Goal: Information Seeking & Learning: Check status

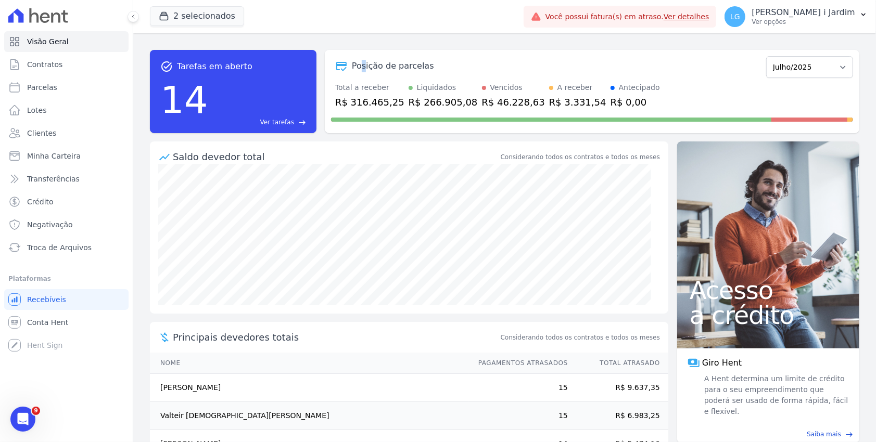
drag, startPoint x: 363, startPoint y: 60, endPoint x: 357, endPoint y: 50, distance: 11.4
click at [358, 50] on div "Posição de parcelas [GEOGRAPHIC_DATA]/2022 Fevereiro/2022 Março/2022 Abril/2022…" at bounding box center [592, 91] width 534 height 83
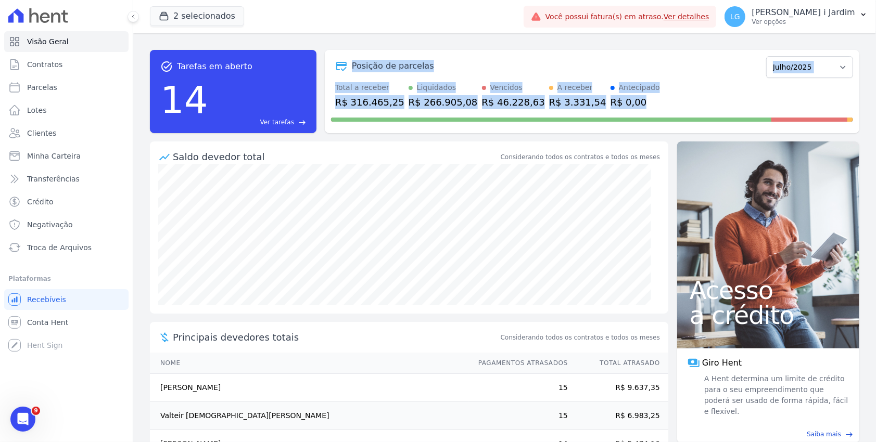
drag, startPoint x: 599, startPoint y: 108, endPoint x: 330, endPoint y: 74, distance: 270.6
click at [330, 74] on div "Posição de parcelas [GEOGRAPHIC_DATA]/2022 Fevereiro/2022 Março/2022 Abril/2022…" at bounding box center [592, 91] width 534 height 83
click at [437, 36] on div "task_alt Tarefas em aberto 14 Ver tarefas east Posição de parcelas [GEOGRAPHIC_…" at bounding box center [504, 237] width 743 height 409
drag, startPoint x: 606, startPoint y: 97, endPoint x: 332, endPoint y: 90, distance: 274.4
click at [332, 90] on div "Total a receber R$ 316.465,25 Liquidados R$ 266.905,08 Vencidos R$ 46.228,63 A …" at bounding box center [592, 95] width 522 height 27
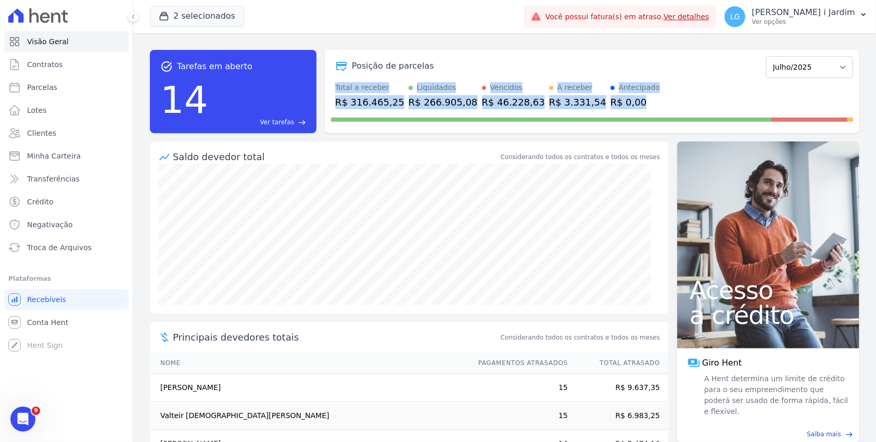
click at [325, 82] on div "Posição de parcelas [GEOGRAPHIC_DATA]/2022 Fevereiro/2022 Março/2022 Abril/2022…" at bounding box center [592, 91] width 534 height 83
drag, startPoint x: 331, startPoint y: 87, endPoint x: 599, endPoint y: 106, distance: 268.1
click at [599, 106] on div "Total a receber R$ 316.465,25 Liquidados R$ 266.905,08 Vencidos R$ 46.228,63 A …" at bounding box center [592, 95] width 522 height 27
click at [610, 101] on div "R$ 0,00" at bounding box center [634, 102] width 49 height 14
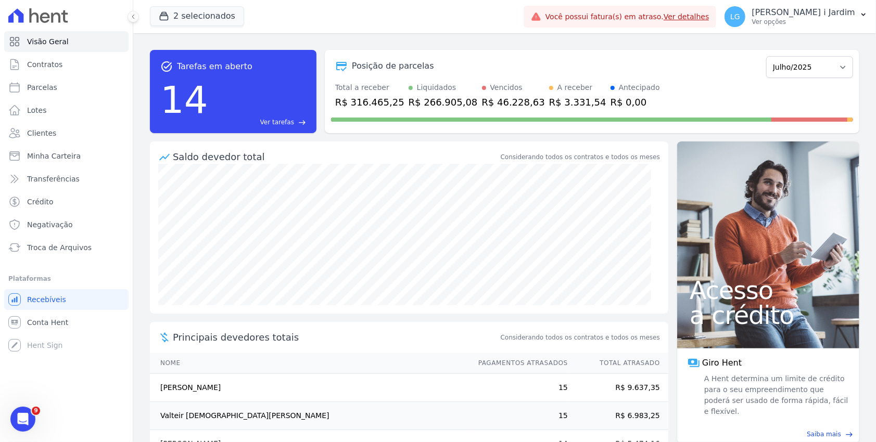
click at [600, 117] on div at bounding box center [592, 117] width 522 height 17
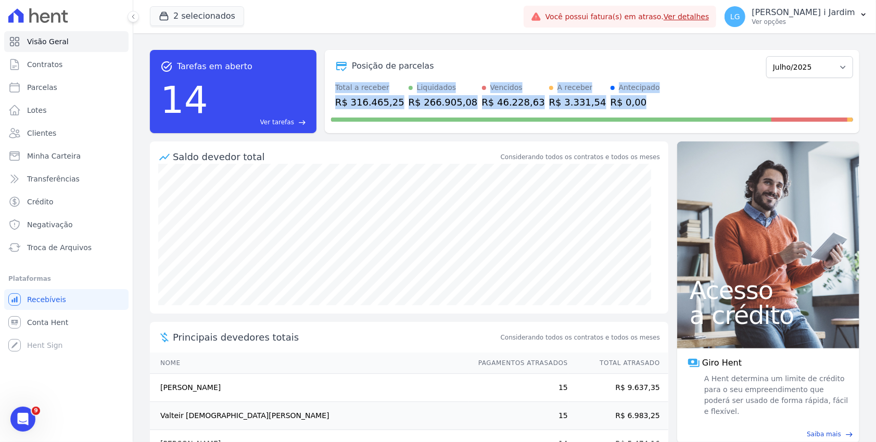
drag, startPoint x: 600, startPoint y: 113, endPoint x: 333, endPoint y: 82, distance: 268.8
click at [333, 82] on div "Posição de parcelas [GEOGRAPHIC_DATA]/2022 Fevereiro/2022 Março/2022 Abril/2022…" at bounding box center [592, 91] width 534 height 83
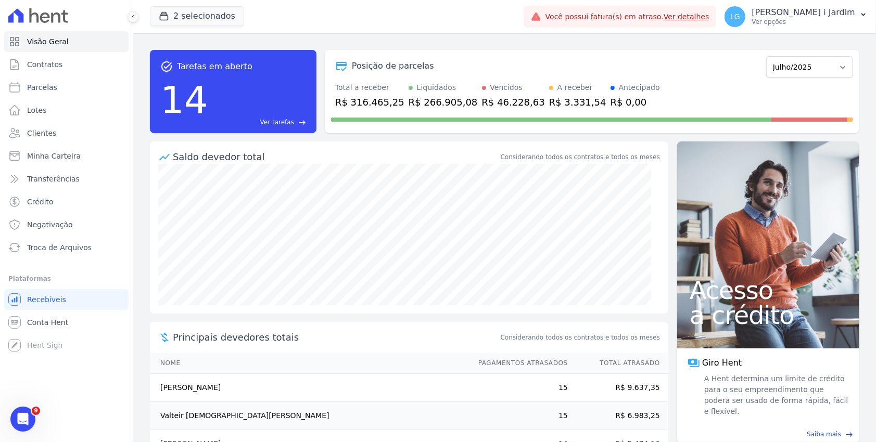
click at [328, 78] on div "Posição de parcelas [GEOGRAPHIC_DATA]/2022 Fevereiro/2022 Março/2022 Abril/2022…" at bounding box center [592, 91] width 534 height 83
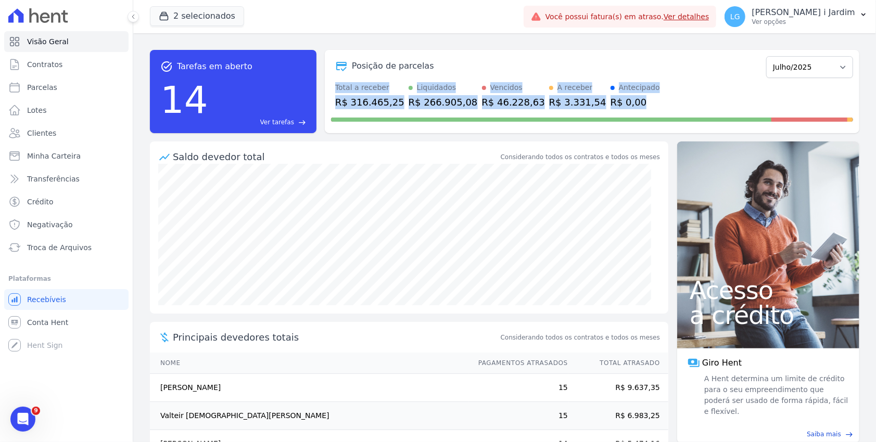
drag, startPoint x: 334, startPoint y: 83, endPoint x: 604, endPoint y: 103, distance: 270.8
click at [603, 102] on div "Total a receber R$ 316.465,25 Liquidados R$ 266.905,08 Vencidos R$ 46.228,63 A …" at bounding box center [592, 95] width 522 height 27
click at [619, 103] on div "Total a receber R$ 316.465,25 Liquidados R$ 266.905,08 Vencidos R$ 46.228,63 A …" at bounding box center [592, 95] width 522 height 27
click at [617, 107] on div "Total a receber R$ 316.465,25 Liquidados R$ 266.905,08 Vencidos R$ 46.228,63 A …" at bounding box center [592, 95] width 522 height 27
drag, startPoint x: 610, startPoint y: 107, endPoint x: 330, endPoint y: 87, distance: 280.6
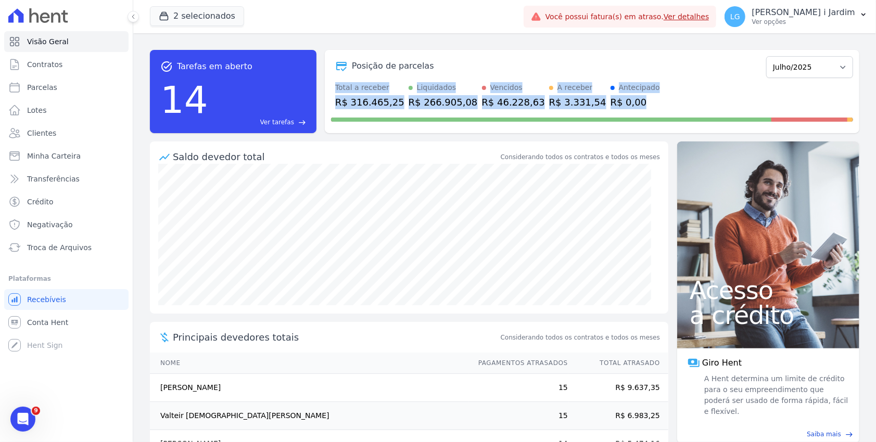
click at [331, 87] on div "Total a receber R$ 316.465,25 Liquidados R$ 266.905,08 Vencidos R$ 46.228,63 A …" at bounding box center [592, 95] width 522 height 27
click at [331, 90] on div "Total a receber R$ 316.465,25 Liquidados R$ 266.905,08 Vencidos R$ 46.228,63 A …" at bounding box center [592, 95] width 522 height 27
drag, startPoint x: 331, startPoint y: 87, endPoint x: 563, endPoint y: 122, distance: 234.7
click at [573, 110] on div "Posição de parcelas [GEOGRAPHIC_DATA]/2022 Fevereiro/2022 Março/2022 Abril/2022…" at bounding box center [592, 91] width 534 height 83
click at [560, 125] on div at bounding box center [592, 117] width 522 height 17
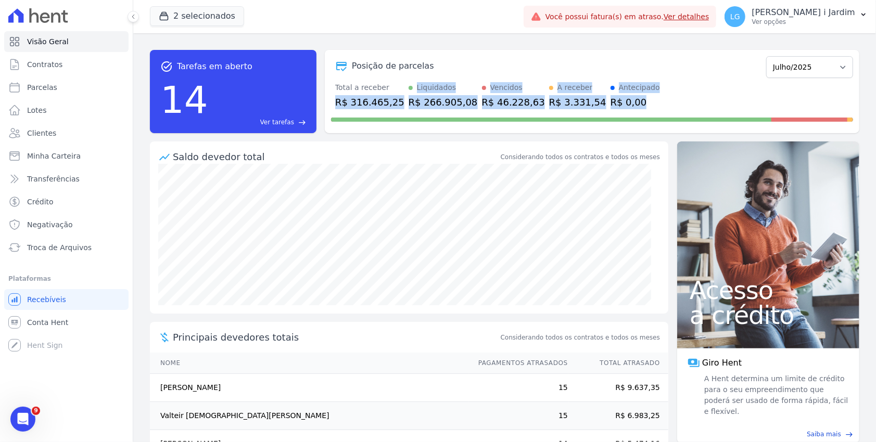
drag, startPoint x: 598, startPoint y: 107, endPoint x: 333, endPoint y: 90, distance: 266.0
click at [334, 91] on div "Total a receber R$ 316.465,25 Liquidados R$ 266.905,08 Vencidos R$ 46.228,63 A …" at bounding box center [592, 95] width 522 height 27
click at [325, 92] on div "Posição de parcelas [GEOGRAPHIC_DATA]/2022 Fevereiro/2022 Março/2022 Abril/2022…" at bounding box center [592, 91] width 534 height 83
click at [321, 107] on div "task_alt Tarefas em aberto 14 Ver tarefas east Posição de parcelas [GEOGRAPHIC_…" at bounding box center [504, 91] width 709 height 83
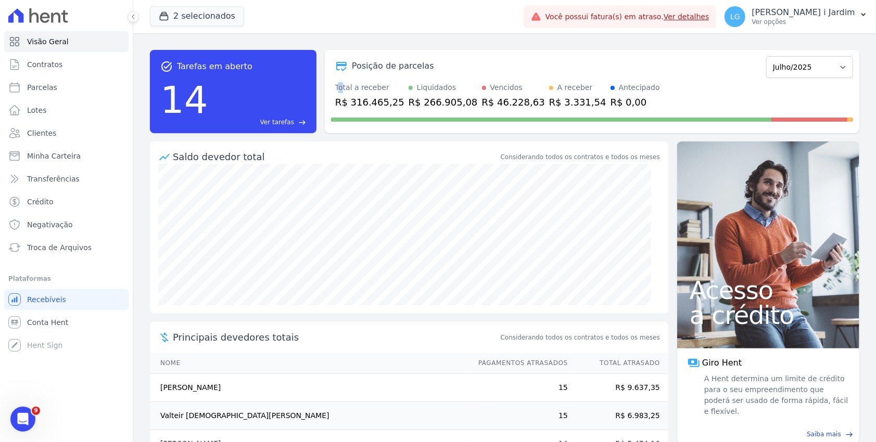
click at [342, 85] on div "Total a receber" at bounding box center [369, 87] width 69 height 11
click at [336, 87] on div "Total a receber" at bounding box center [369, 87] width 69 height 11
drag, startPoint x: 335, startPoint y: 87, endPoint x: 388, endPoint y: 93, distance: 52.8
click at [381, 89] on div "Total a receber" at bounding box center [369, 87] width 69 height 11
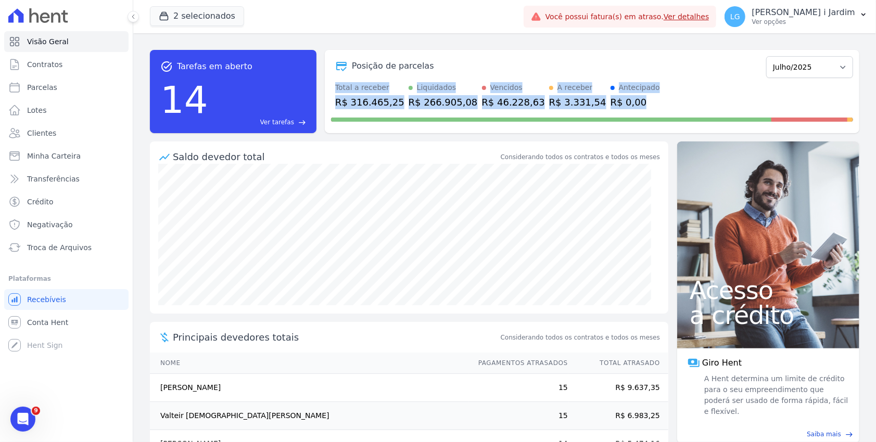
drag, startPoint x: 597, startPoint y: 101, endPoint x: 334, endPoint y: 86, distance: 263.2
click at [334, 86] on div "Total a receber R$ 316.465,25 Liquidados R$ 266.905,08 Vencidos R$ 46.228,63 A …" at bounding box center [592, 95] width 522 height 27
click at [331, 87] on div "Total a receber R$ 316.465,25 Liquidados R$ 266.905,08 Vencidos R$ 46.228,63 A …" at bounding box center [592, 95] width 522 height 27
drag, startPoint x: 336, startPoint y: 84, endPoint x: 603, endPoint y: 106, distance: 267.3
click at [603, 106] on div "Total a receber R$ 316.465,25 Liquidados R$ 266.905,08 Vencidos R$ 46.228,63 A …" at bounding box center [592, 95] width 522 height 27
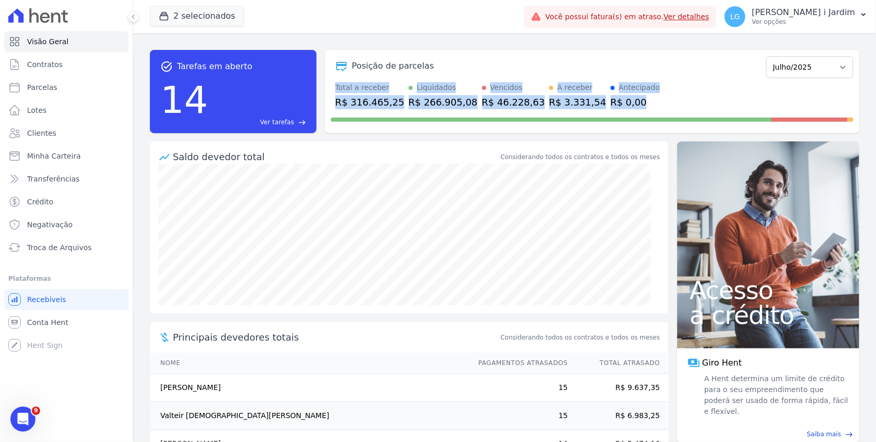
click at [610, 108] on div "R$ 0,00" at bounding box center [634, 102] width 49 height 14
drag, startPoint x: 335, startPoint y: 88, endPoint x: 652, endPoint y: 111, distance: 318.3
click at [652, 111] on div "Posição de parcelas [GEOGRAPHIC_DATA]/2022 Fevereiro/2022 Março/2022 Abril/2022…" at bounding box center [592, 91] width 534 height 83
click at [604, 121] on span at bounding box center [551, 120] width 440 height 4
drag, startPoint x: 330, startPoint y: 80, endPoint x: 644, endPoint y: 96, distance: 313.7
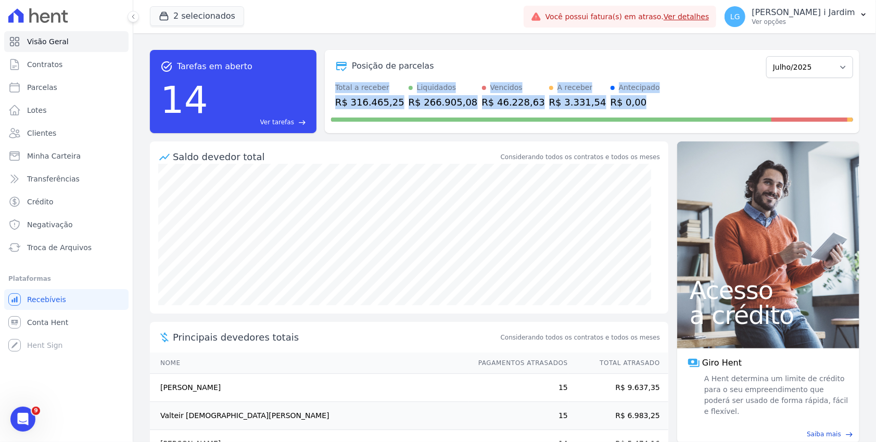
click at [644, 96] on div "Posição de parcelas [GEOGRAPHIC_DATA]/2022 Fevereiro/2022 Março/2022 Abril/2022…" at bounding box center [592, 91] width 534 height 83
